Goal: Transaction & Acquisition: Purchase product/service

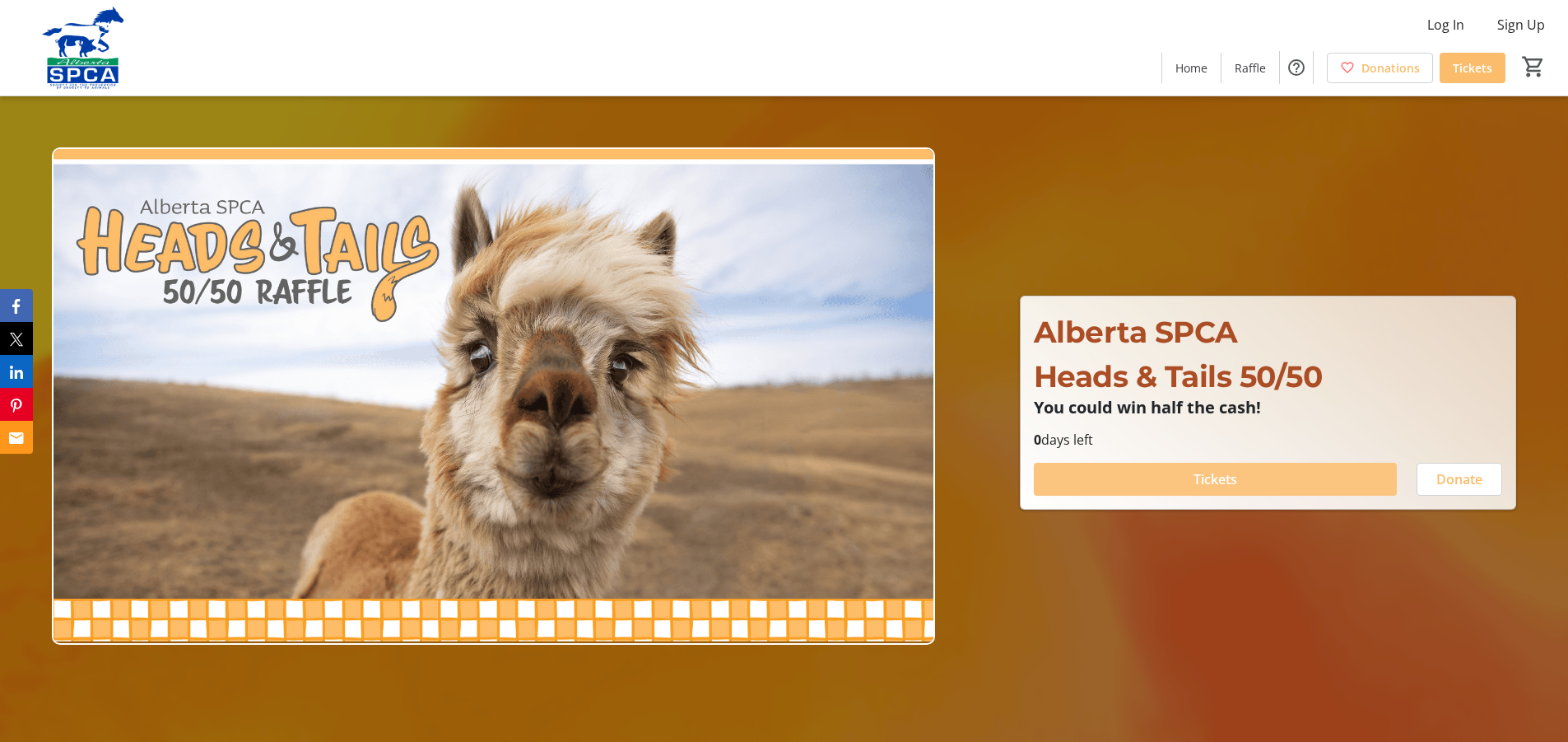
click at [1220, 477] on span "Tickets" at bounding box center [1216, 479] width 44 height 20
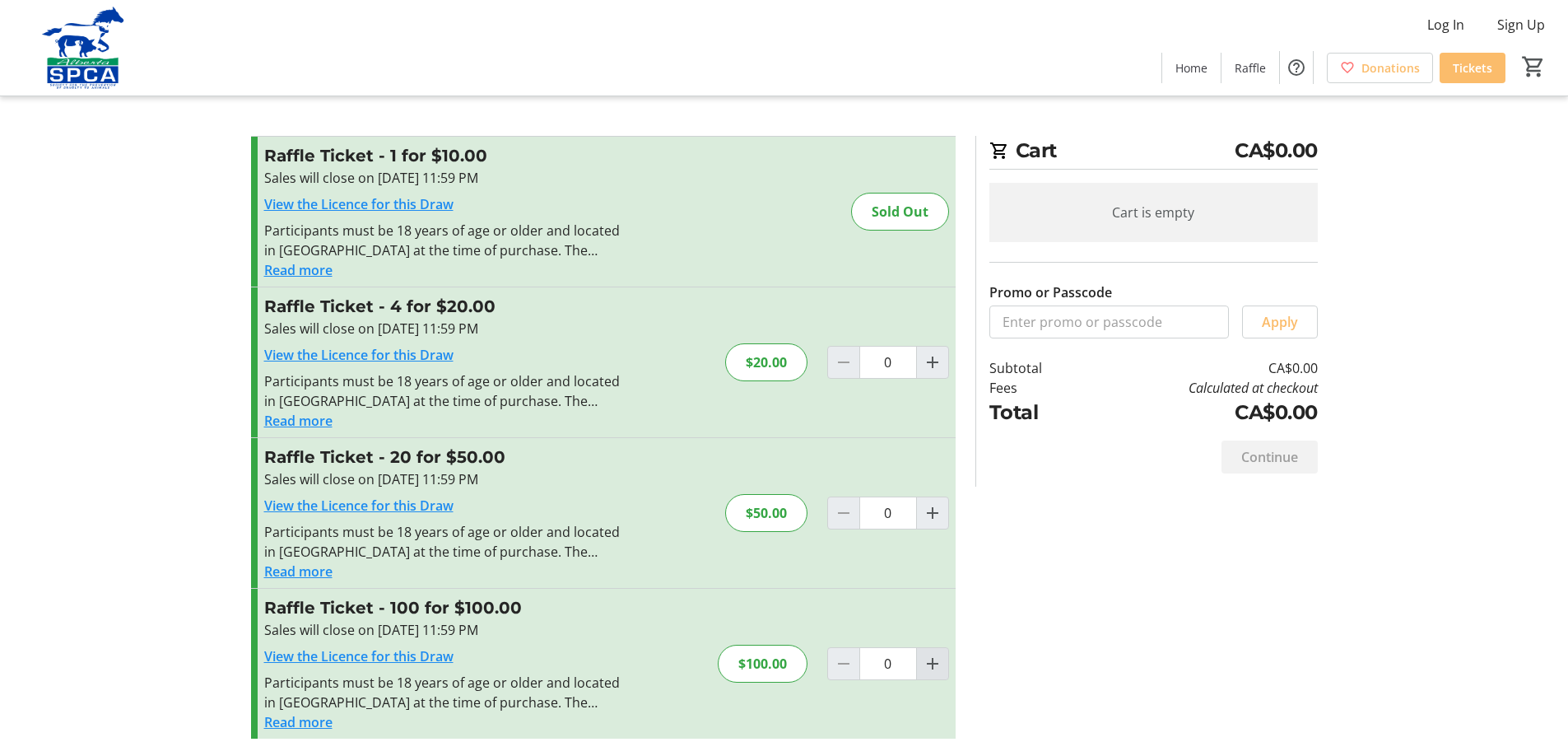
click at [931, 670] on mat-icon "Increment by one" at bounding box center [932, 663] width 20 height 20
type input "1"
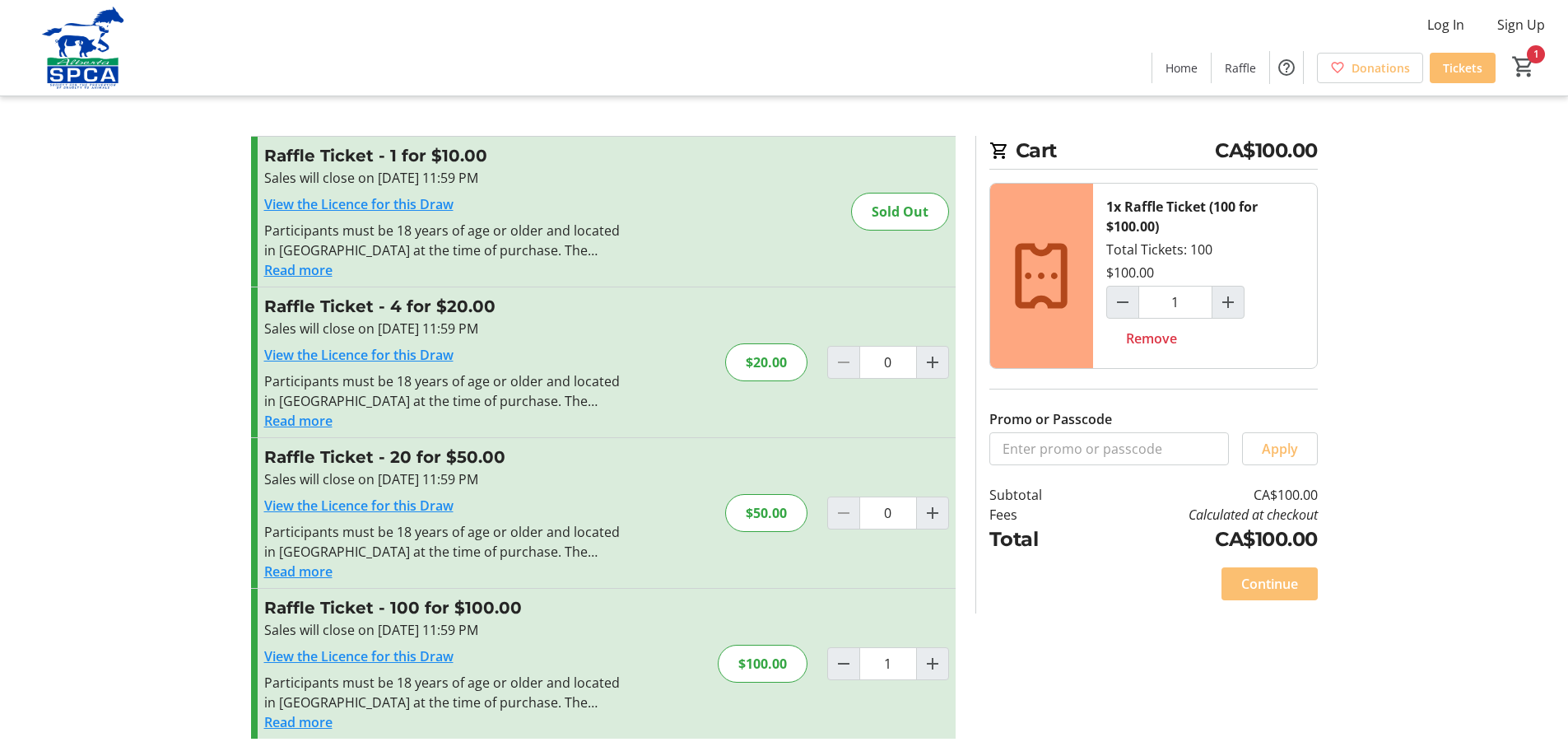
click at [1273, 577] on span "Continue" at bounding box center [1270, 584] width 57 height 20
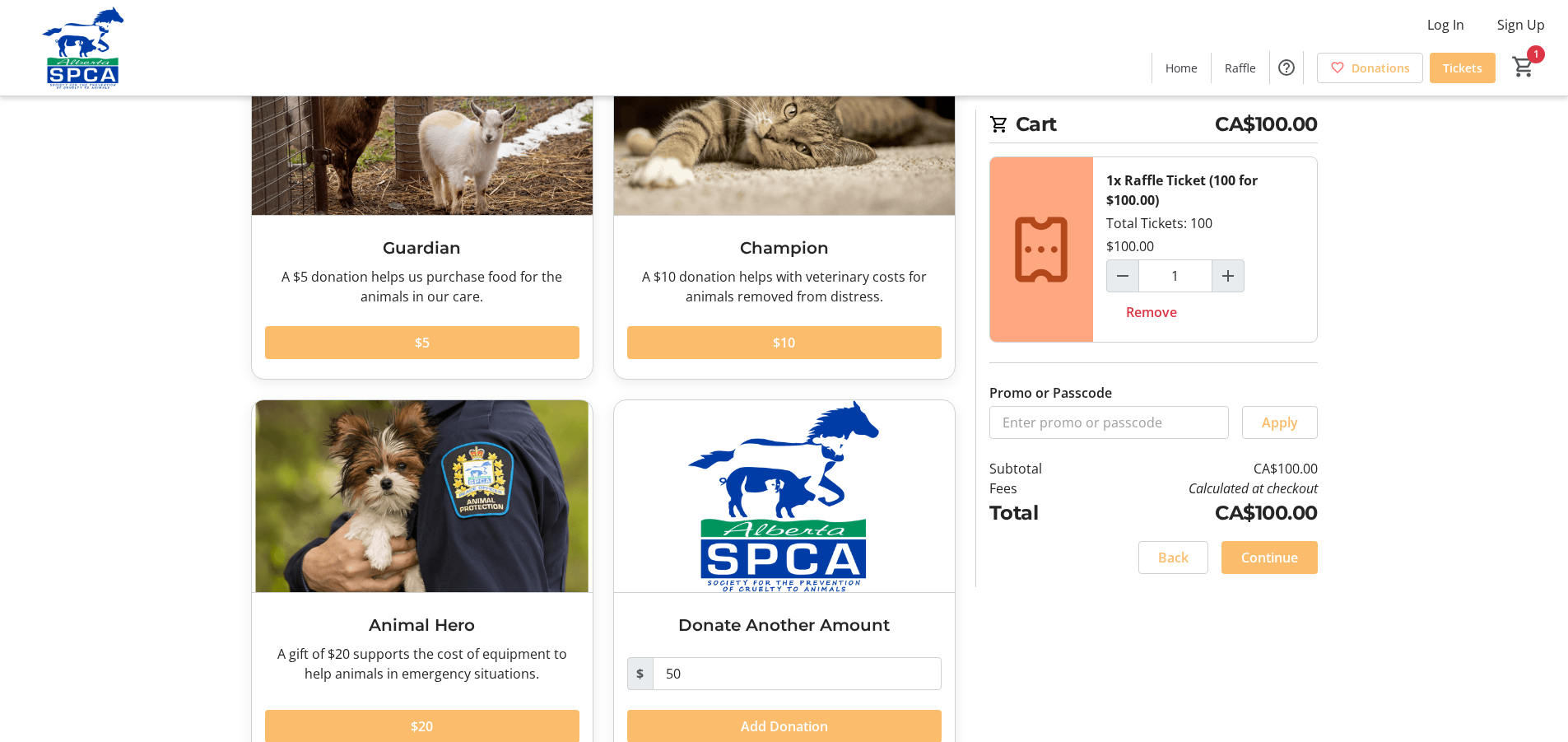
scroll to position [204, 0]
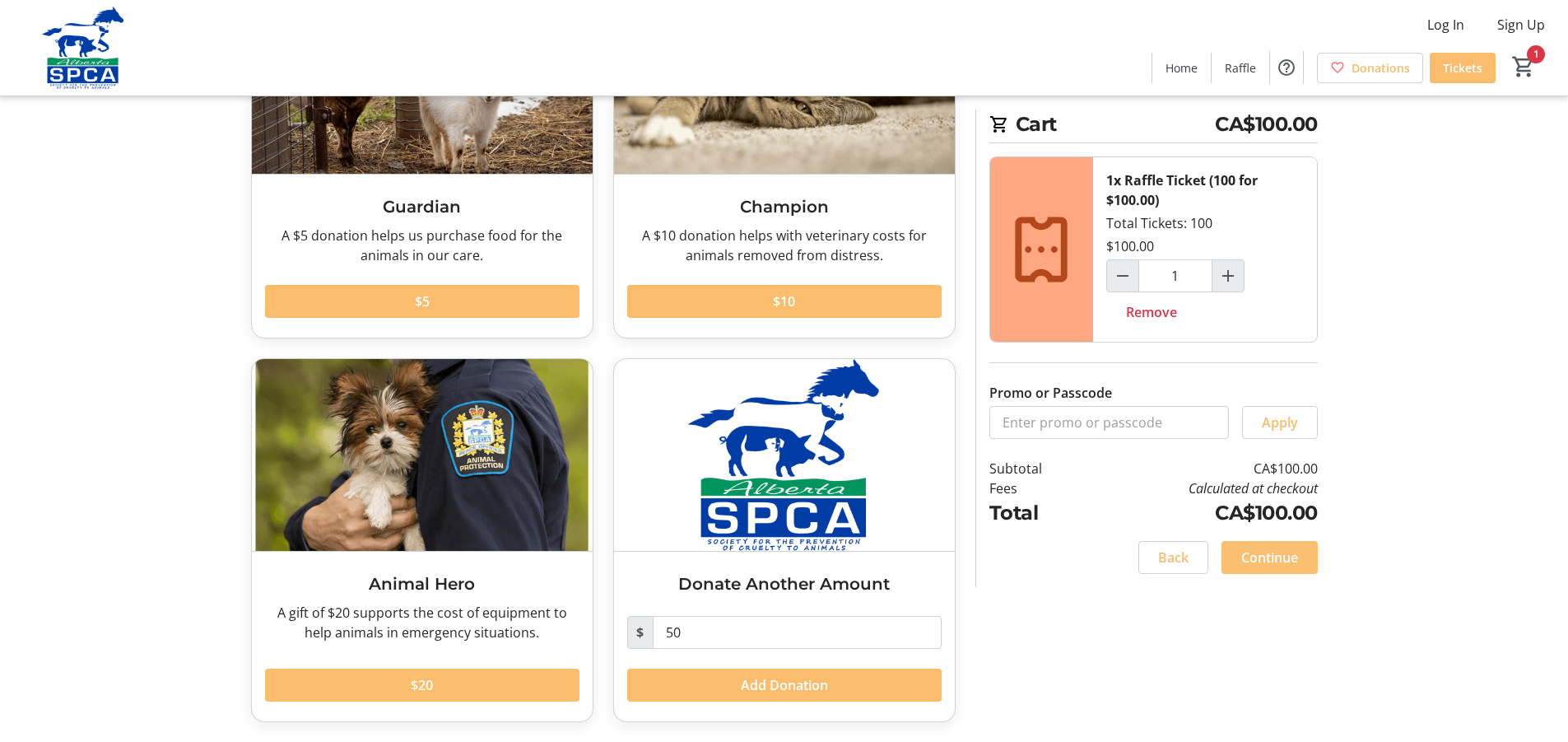
click at [1262, 554] on span "Continue" at bounding box center [1270, 557] width 57 height 20
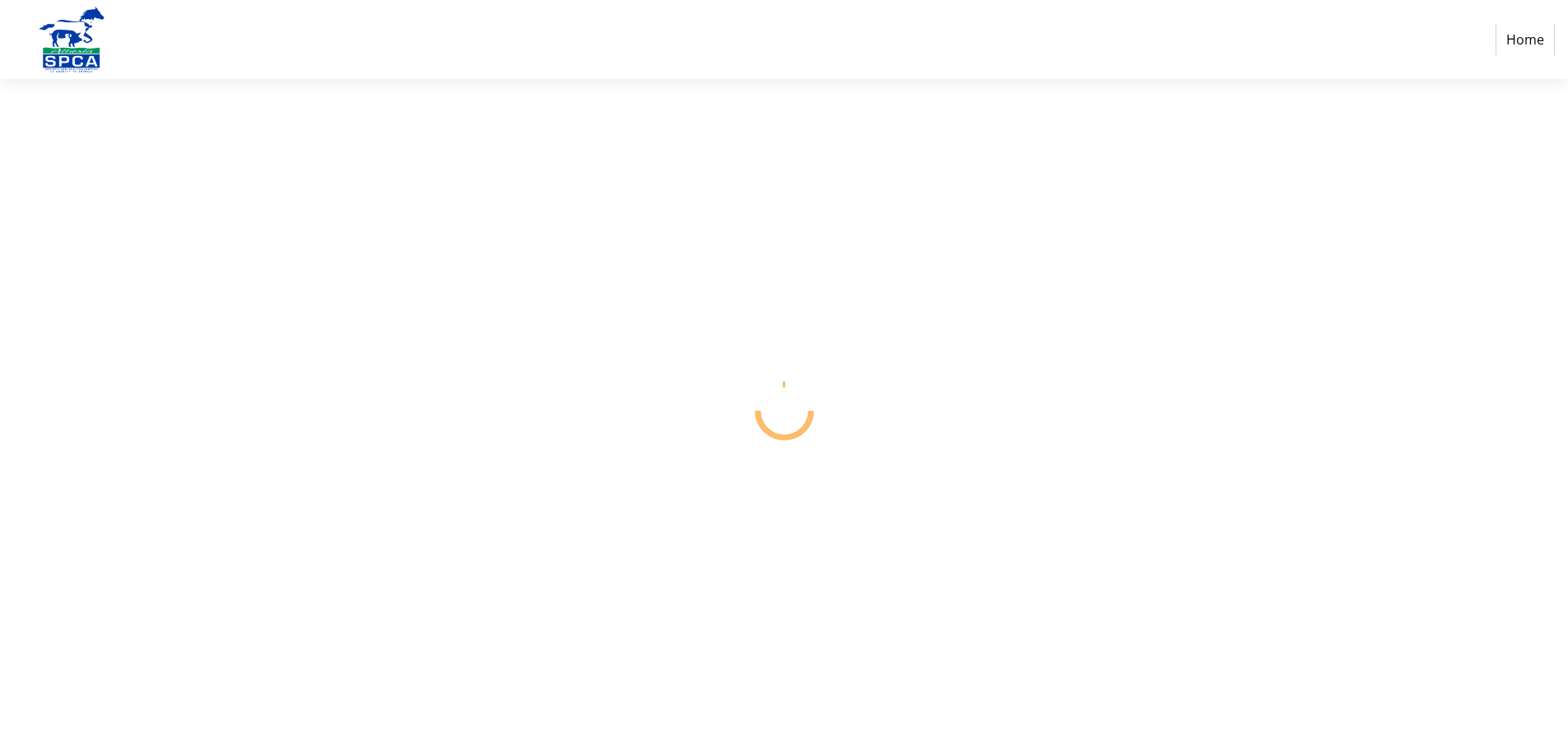
select select "CA"
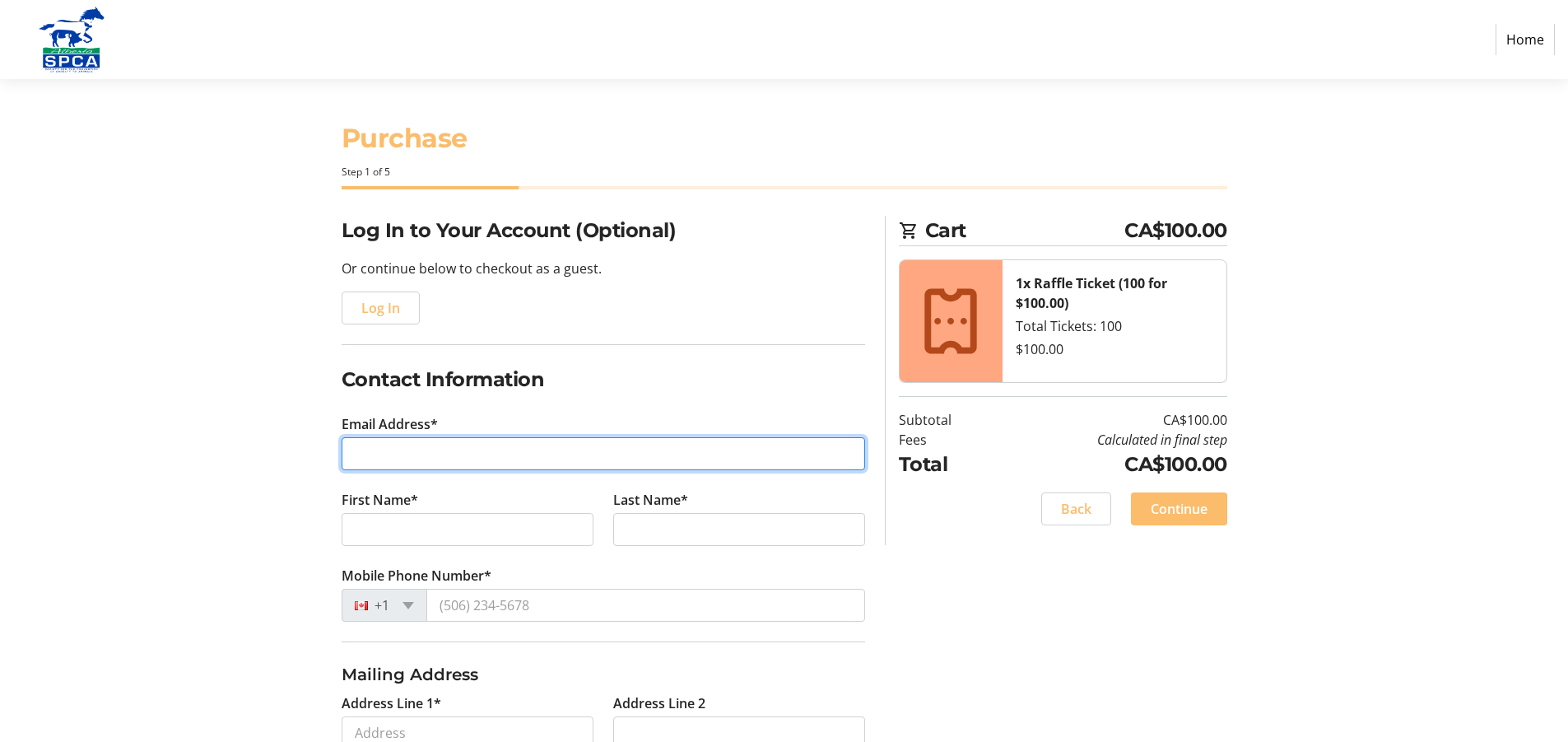
click at [350, 452] on input "Email Address*" at bounding box center [603, 454] width 523 height 33
type input "[EMAIL_ADDRESS][PERSON_NAME][DOMAIN_NAME]"
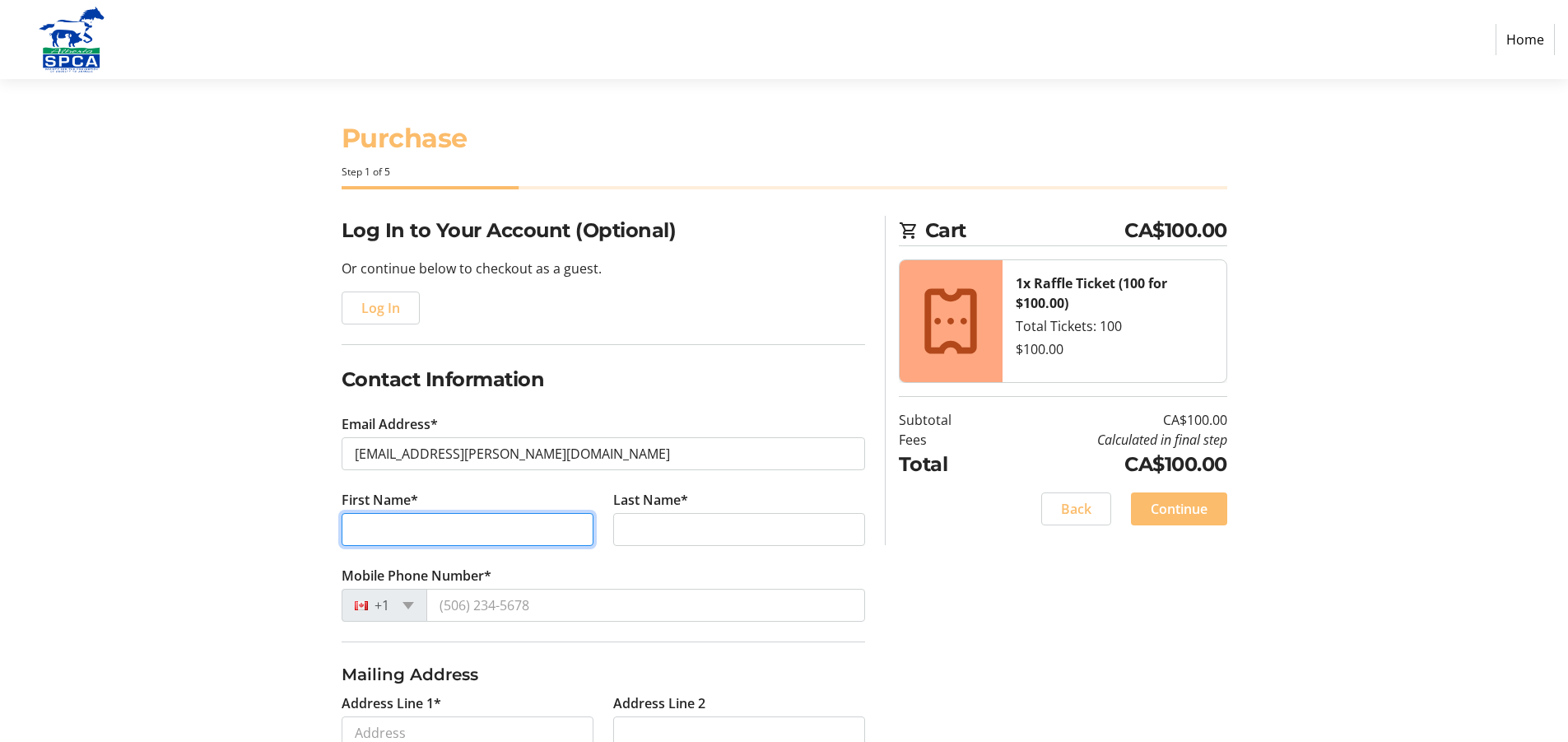
click at [357, 531] on input "First Name*" at bounding box center [468, 529] width 252 height 33
type input "[PERSON_NAME]"
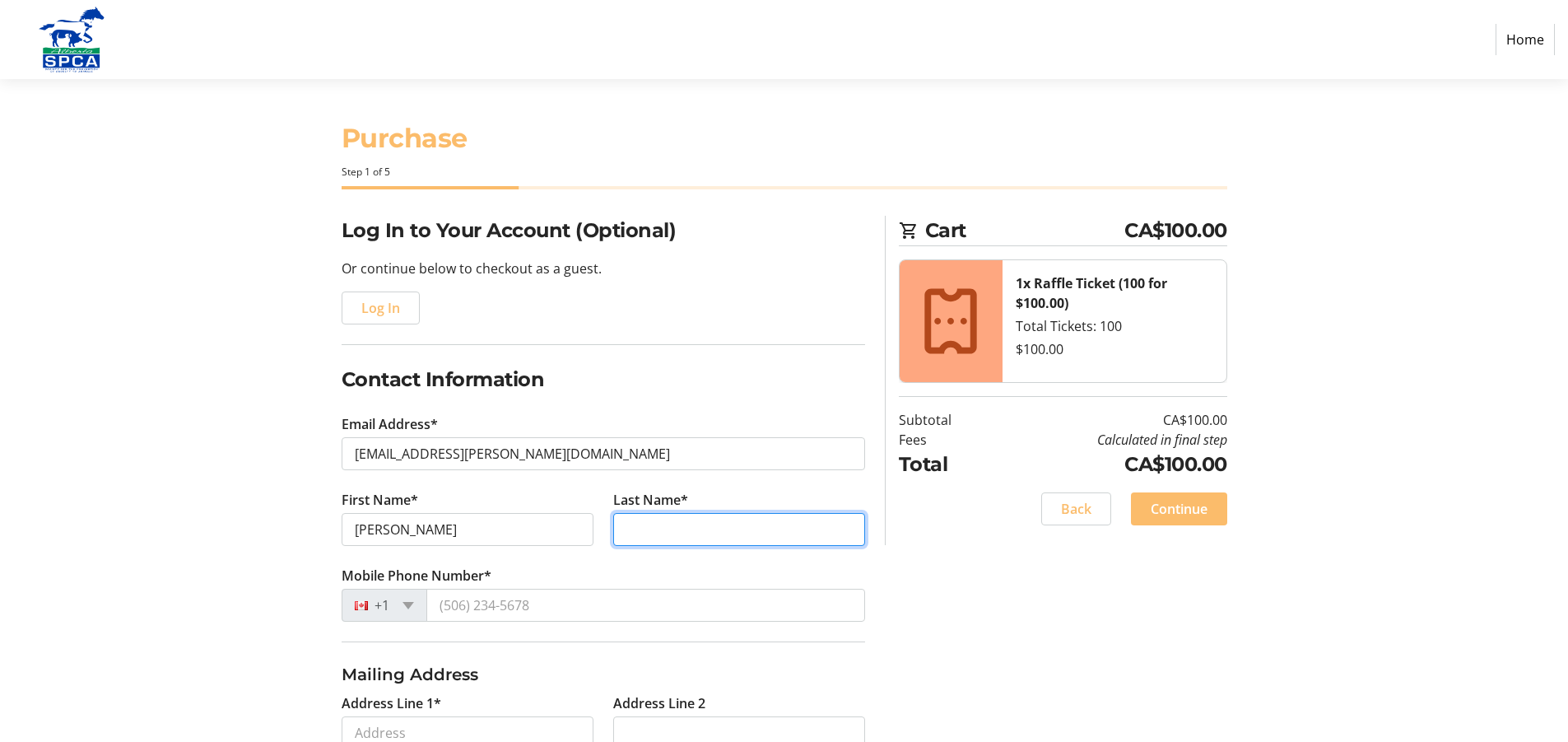
click at [629, 524] on input "Last Name*" at bounding box center [739, 529] width 252 height 33
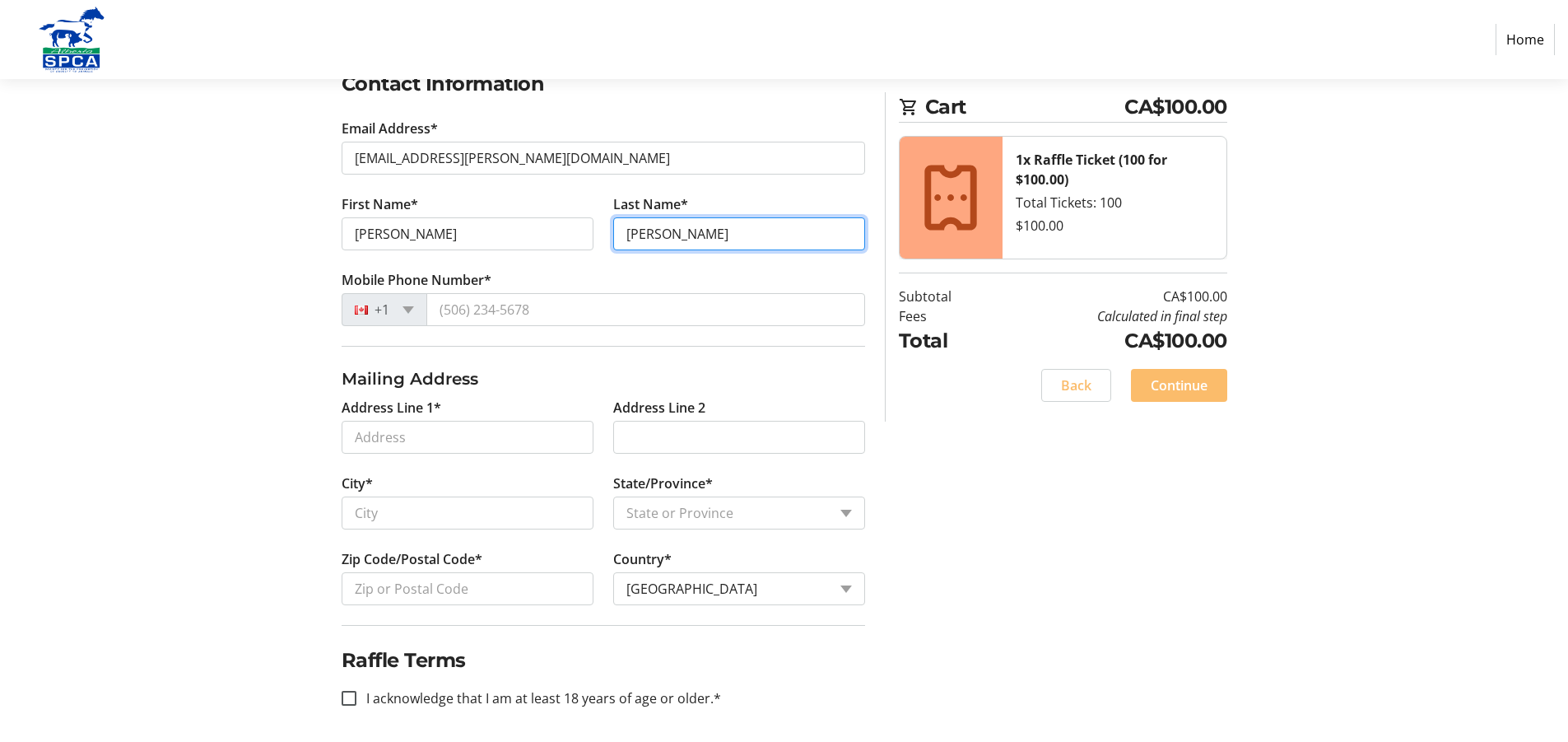
scroll to position [302, 0]
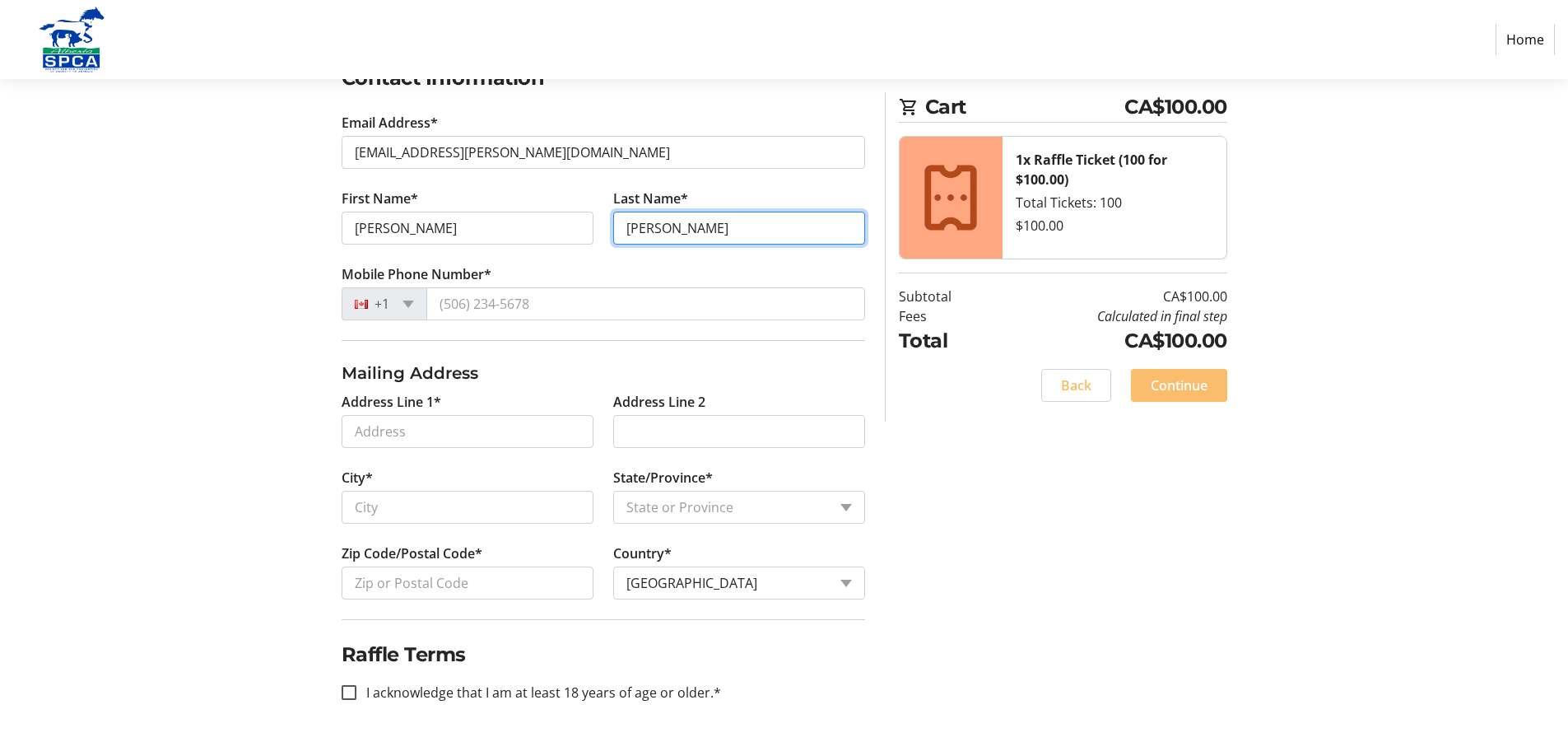
type input "[PERSON_NAME]"
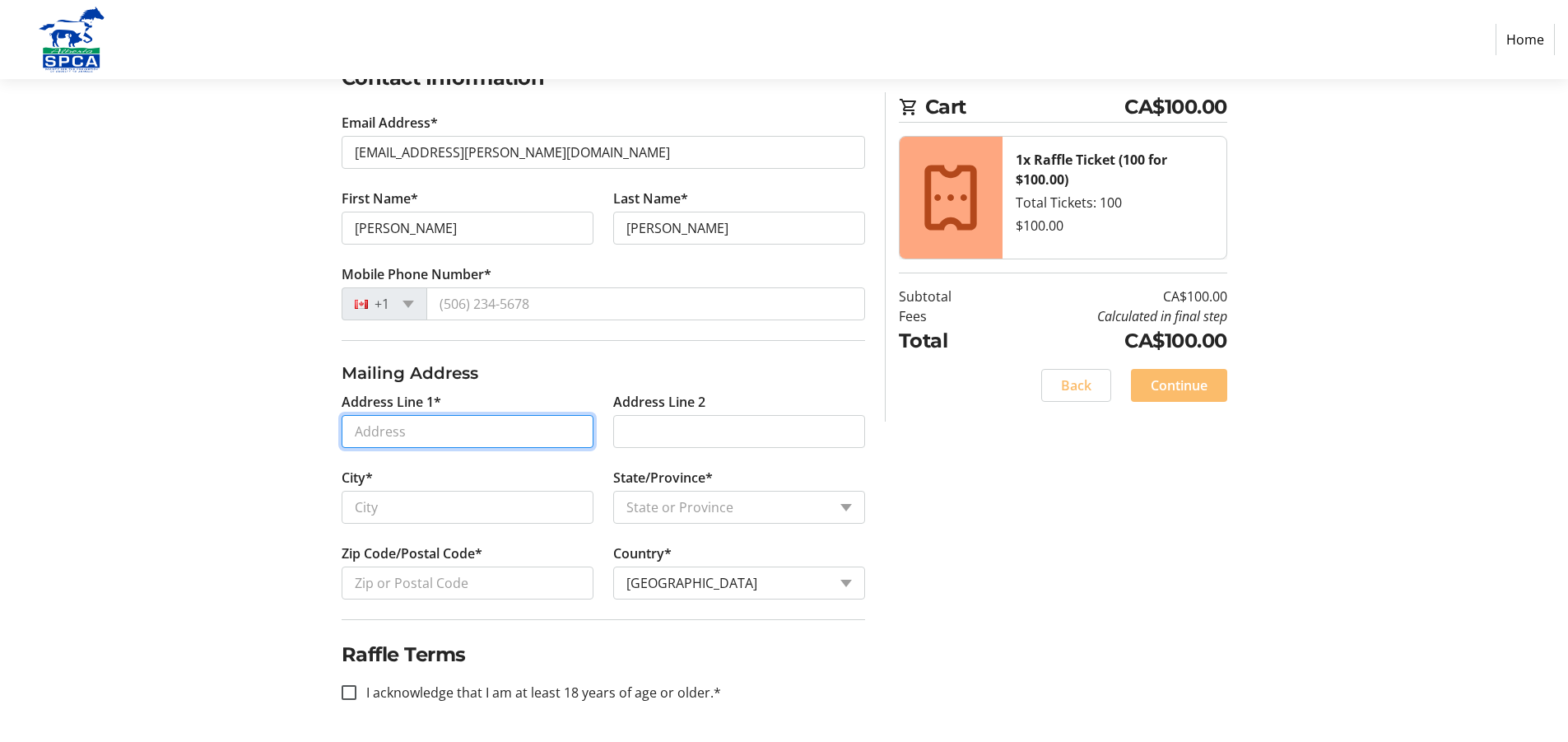
click at [366, 432] on input "Address Line 1*" at bounding box center [468, 432] width 252 height 33
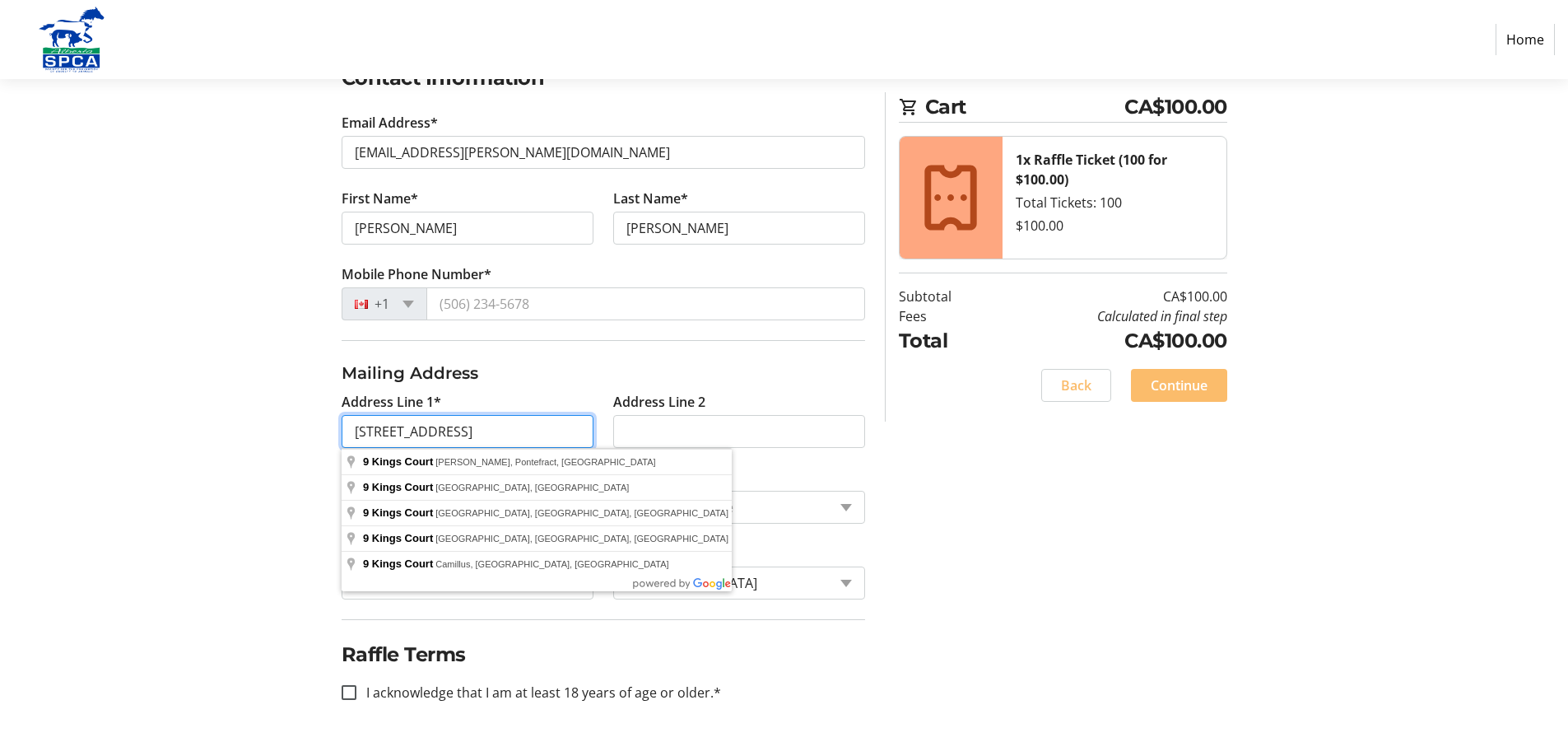
type input "[STREET_ADDRESS]"
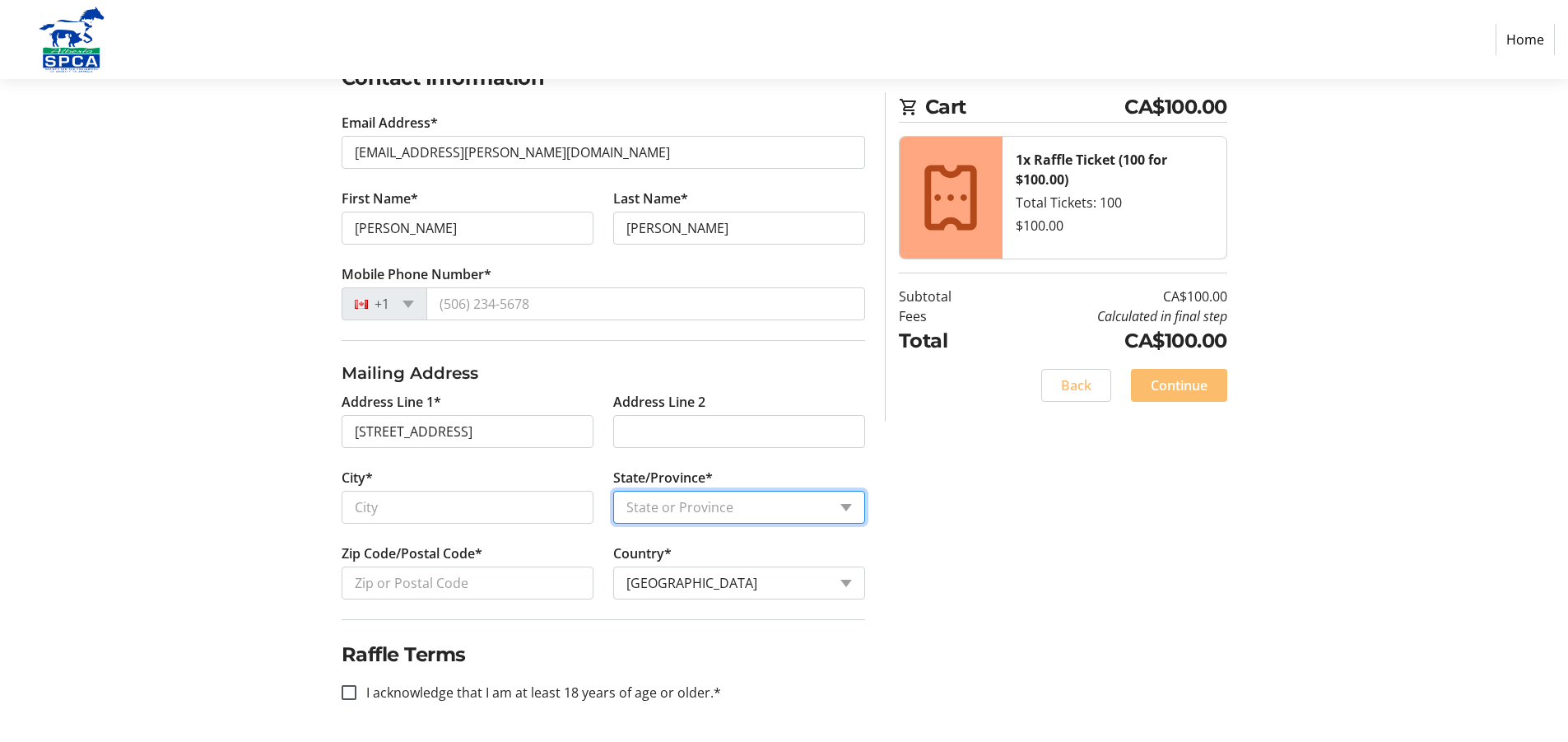
click at [846, 510] on select "State or Province State or Province [GEOGRAPHIC_DATA] [GEOGRAPHIC_DATA] [GEOGRA…" at bounding box center [739, 508] width 252 height 33
select select "AB"
click at [613, 491] on select "State or Province State or Province [GEOGRAPHIC_DATA] [GEOGRAPHIC_DATA] [GEOGRA…" at bounding box center [739, 508] width 252 height 33
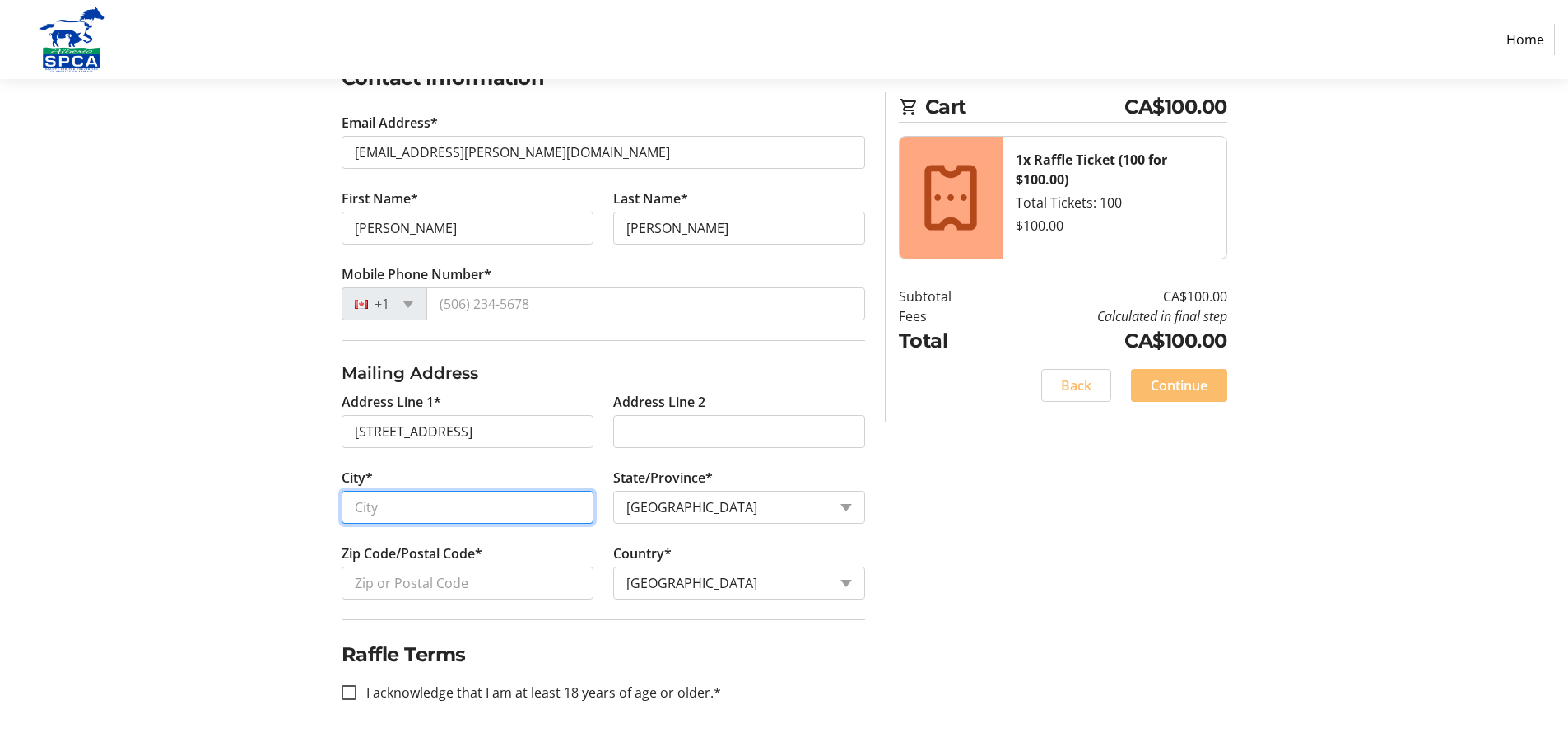
click at [359, 503] on input "City*" at bounding box center [468, 508] width 252 height 33
type input "St [PERSON_NAME]"
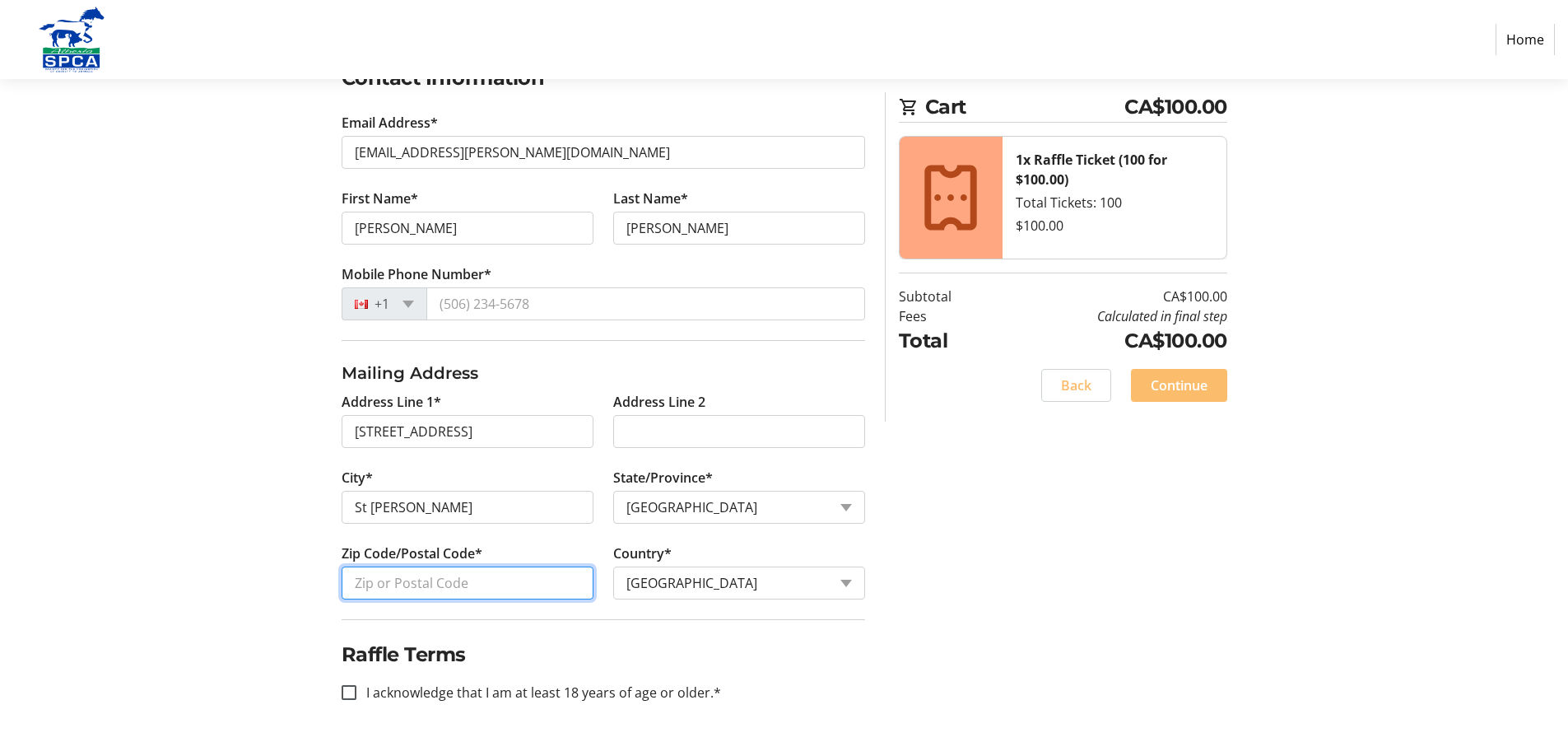
click at [360, 583] on input "Zip Code/Postal Code*" at bounding box center [468, 583] width 252 height 33
type input "T8N 5M1"
click at [351, 692] on input "I acknowledge that I am at least 18 years of age or older.*" at bounding box center [349, 692] width 15 height 15
checkbox input "true"
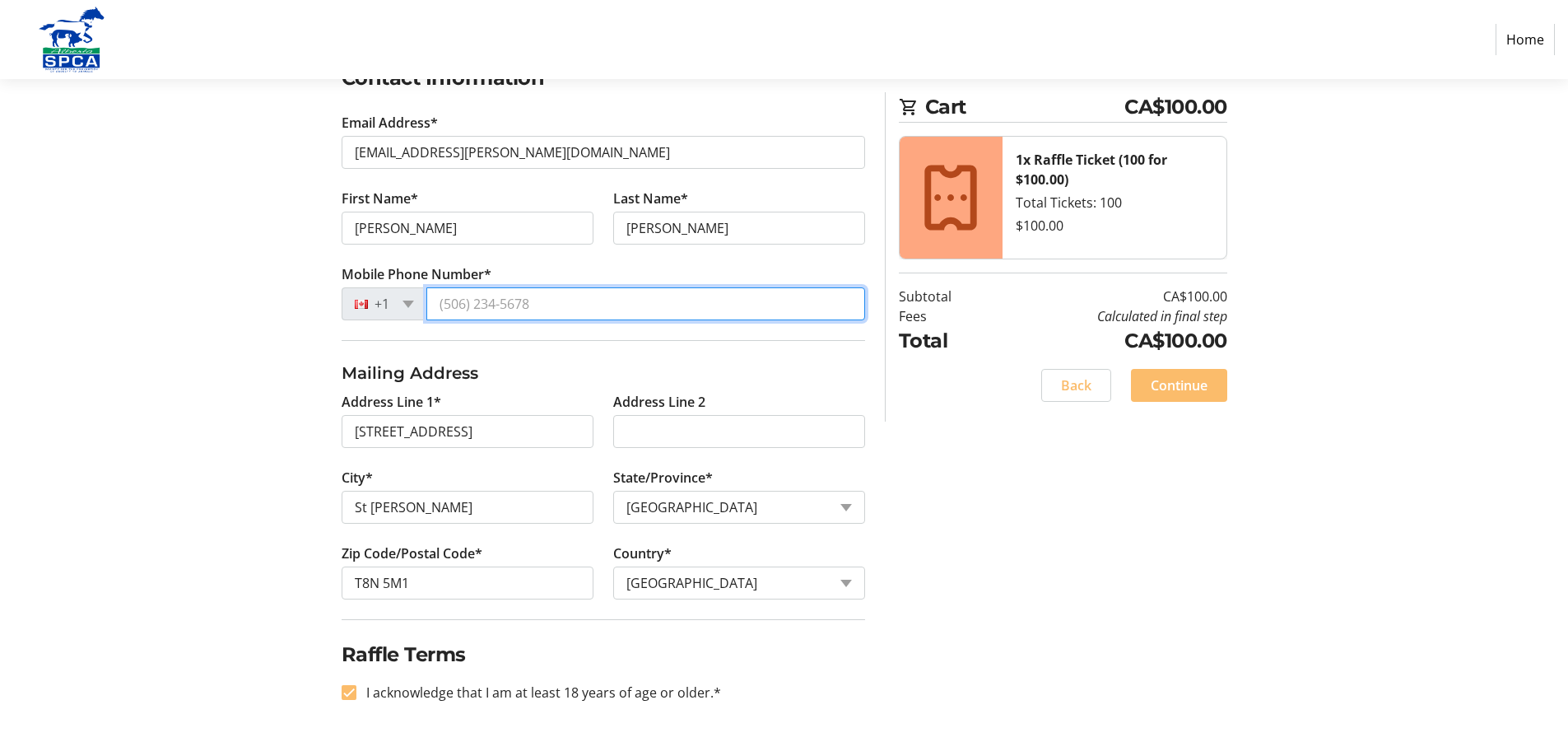
click at [546, 304] on input "Mobile Phone Number*" at bounding box center [645, 304] width 438 height 33
type input "[PHONE_NUMBER]"
click at [1178, 381] on span "Continue" at bounding box center [1179, 385] width 57 height 20
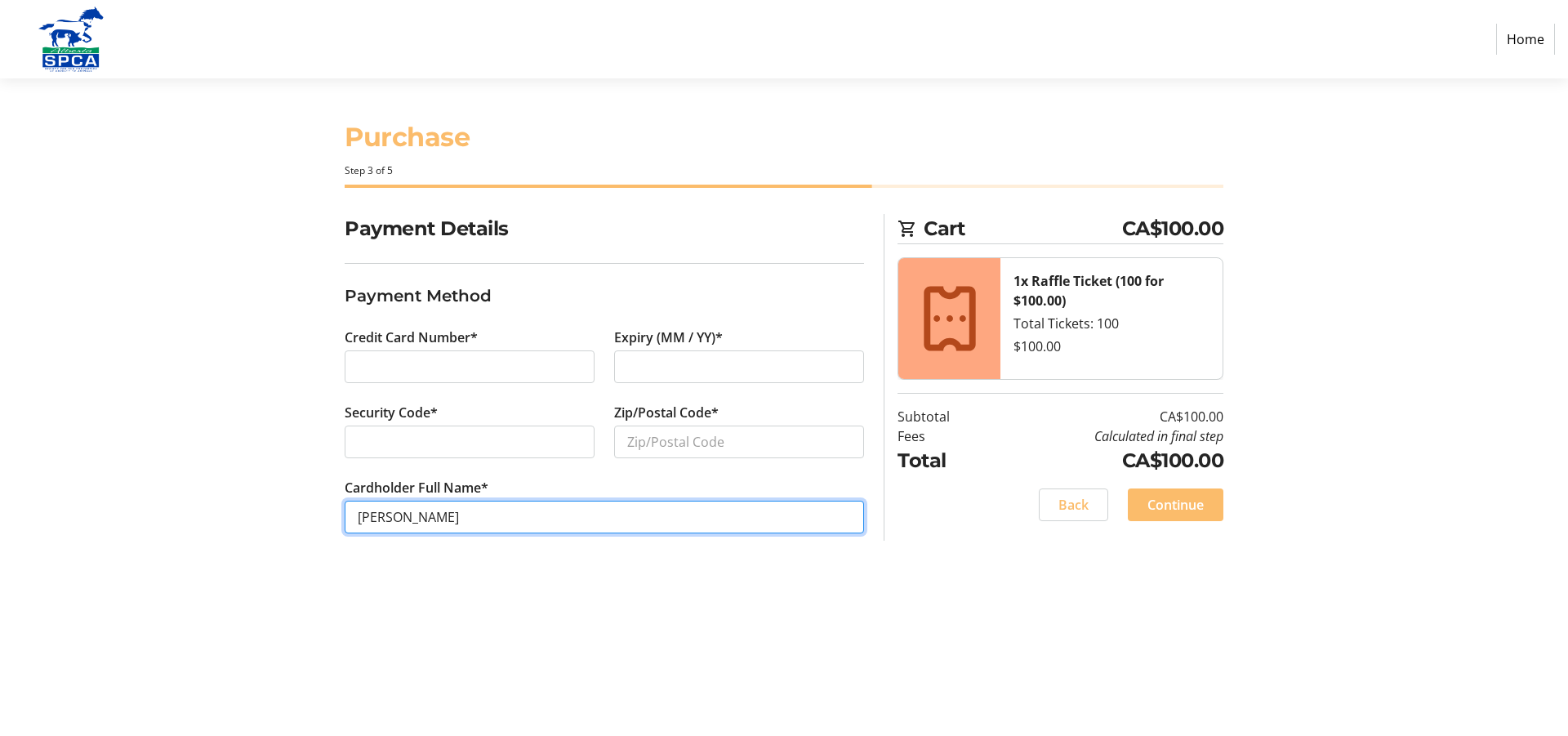
click at [385, 513] on input "[PERSON_NAME]" at bounding box center [604, 517] width 519 height 33
type input "[PERSON_NAME]"
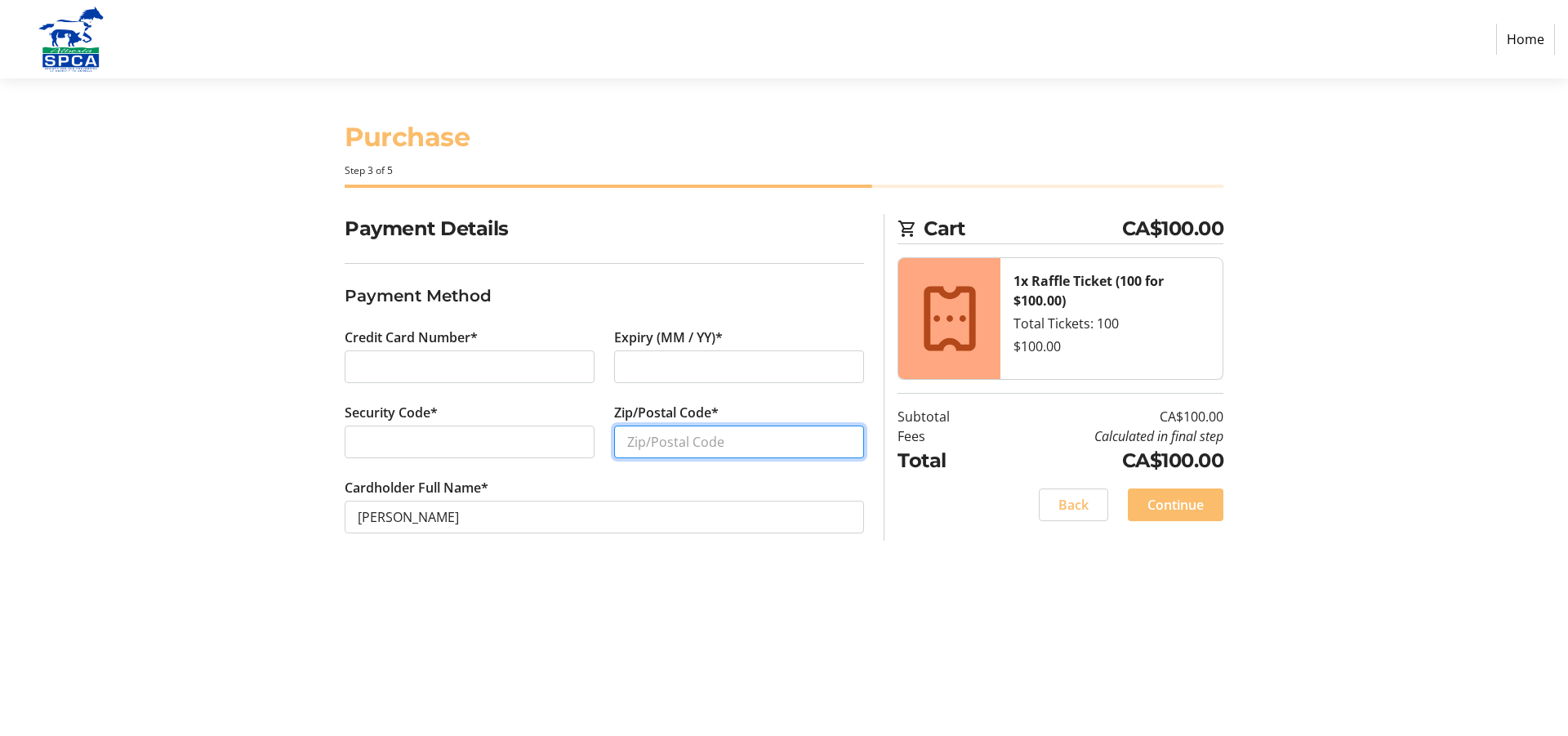
click at [628, 441] on input "Zip/Postal Code*" at bounding box center [739, 442] width 250 height 33
type input "T8N5M1"
click at [1167, 500] on span "Continue" at bounding box center [1176, 505] width 56 height 19
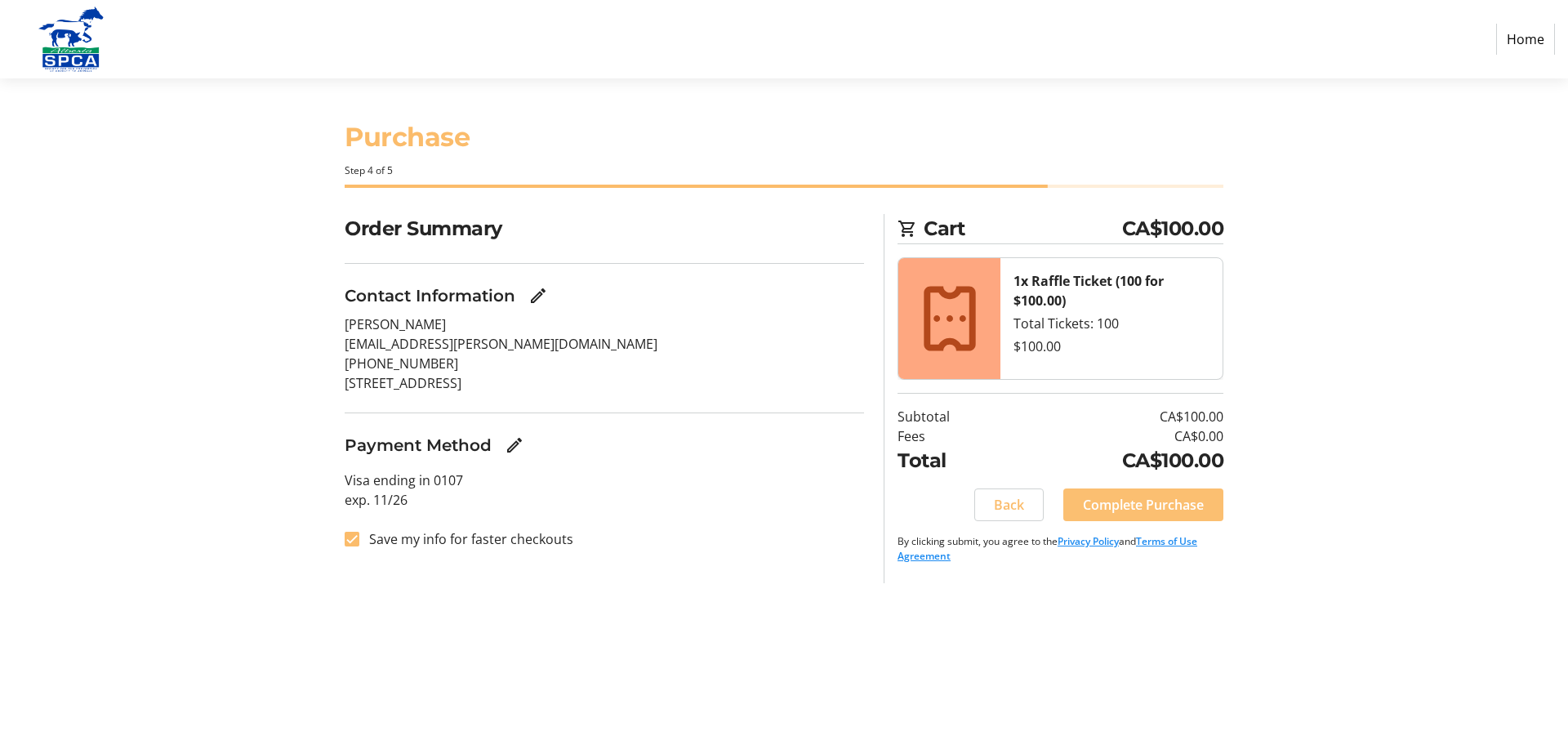
click at [1133, 507] on span "Complete Purchase" at bounding box center [1143, 505] width 121 height 19
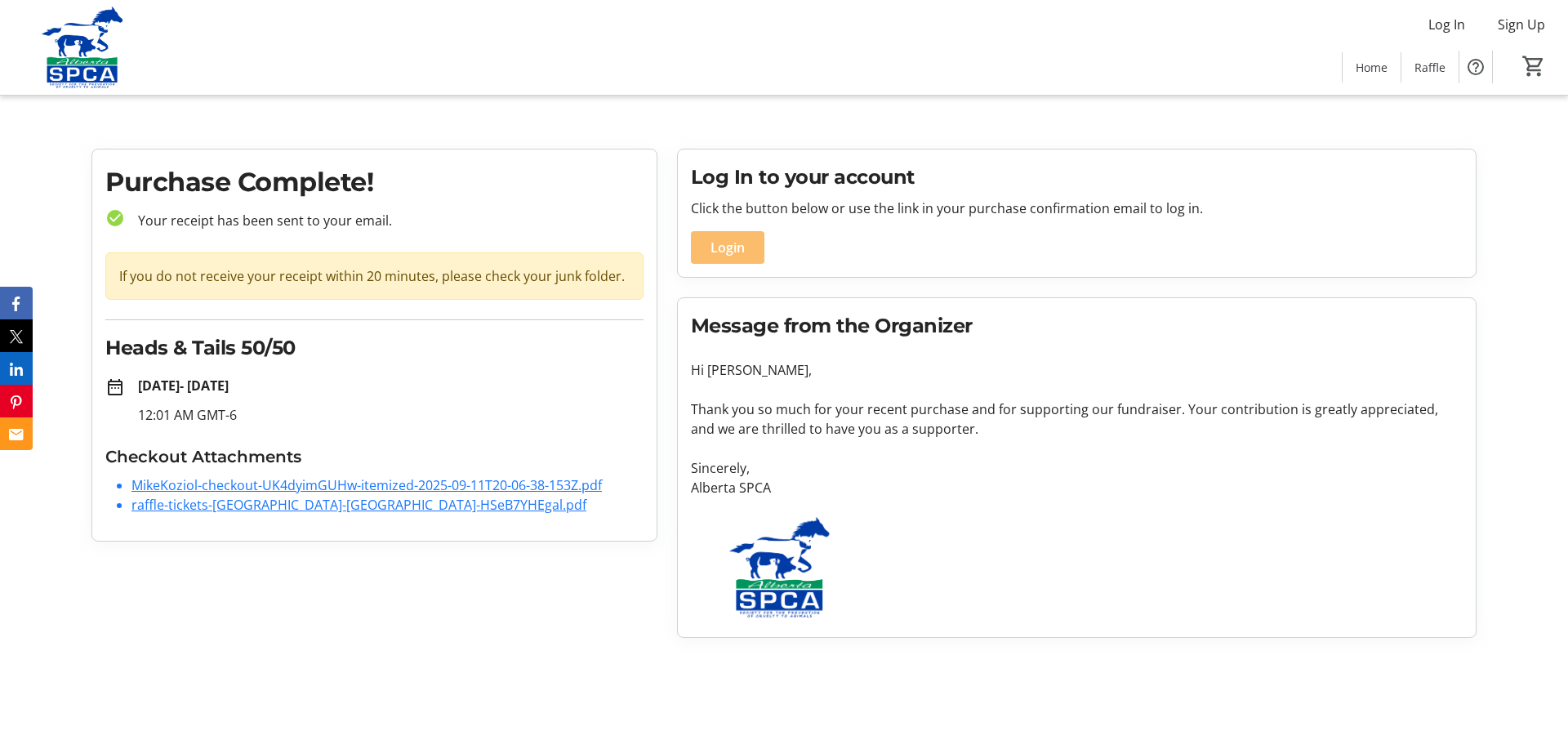
click at [185, 505] on link "raffle-tickets-[GEOGRAPHIC_DATA]-[GEOGRAPHIC_DATA]-HSeB7YHEgal.pdf" at bounding box center [359, 505] width 455 height 18
